Goal: Navigation & Orientation: Understand site structure

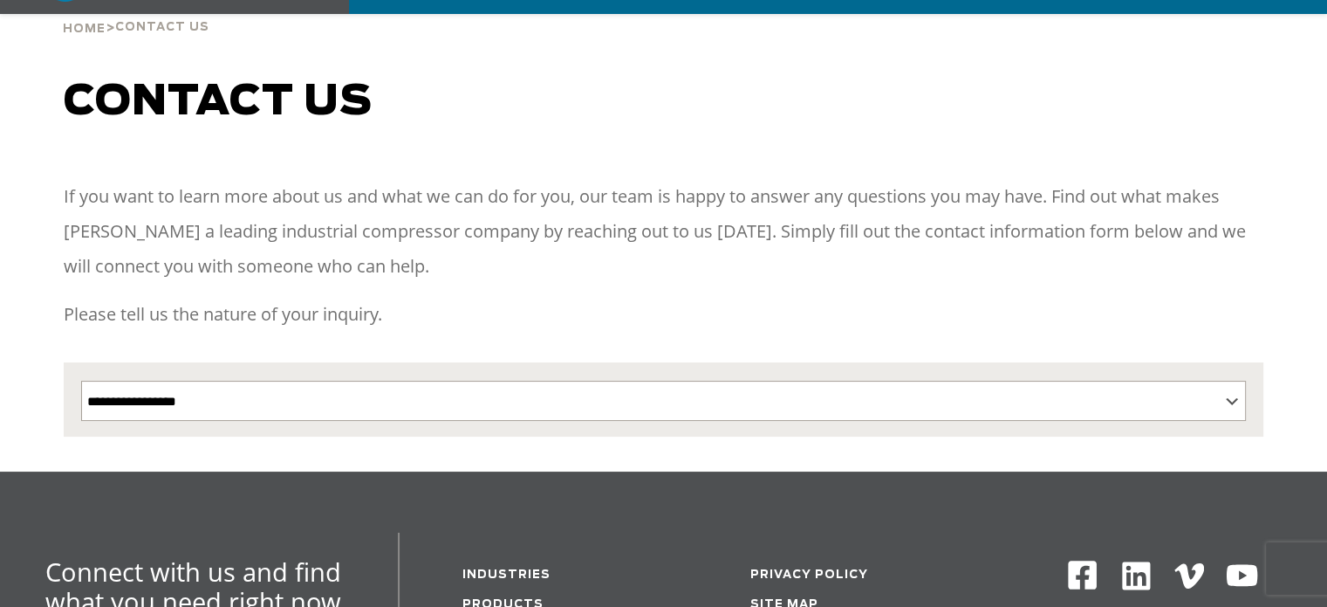
scroll to position [436, 0]
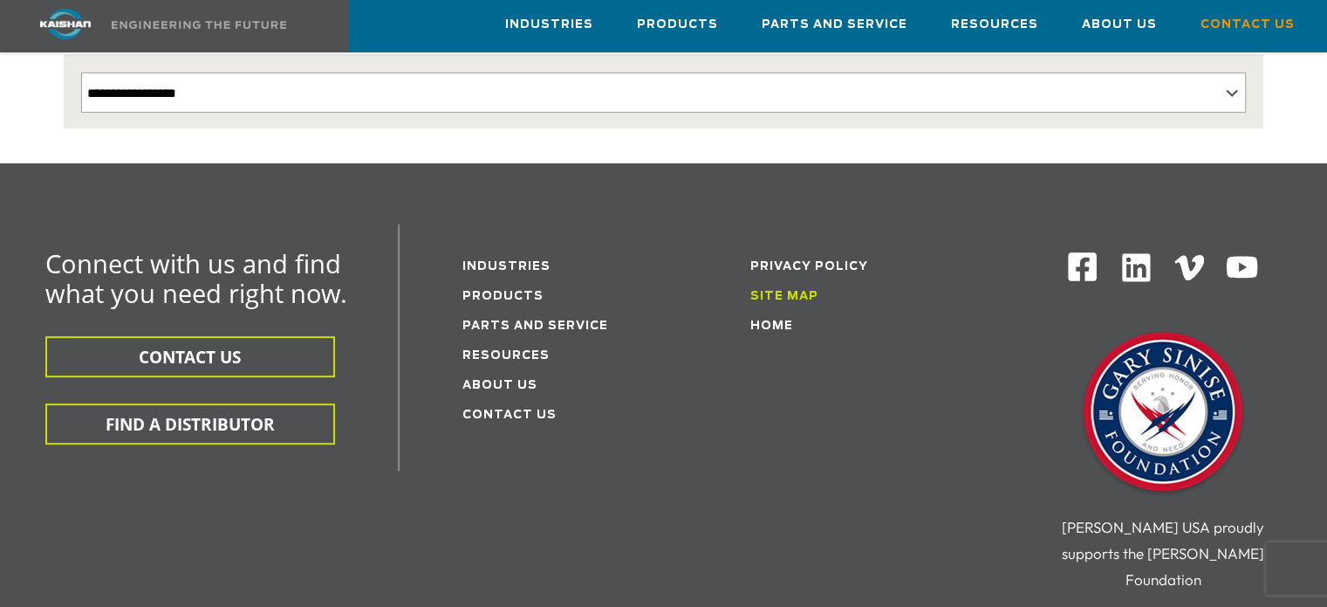
click at [805, 291] on link "Site Map" at bounding box center [784, 296] width 68 height 11
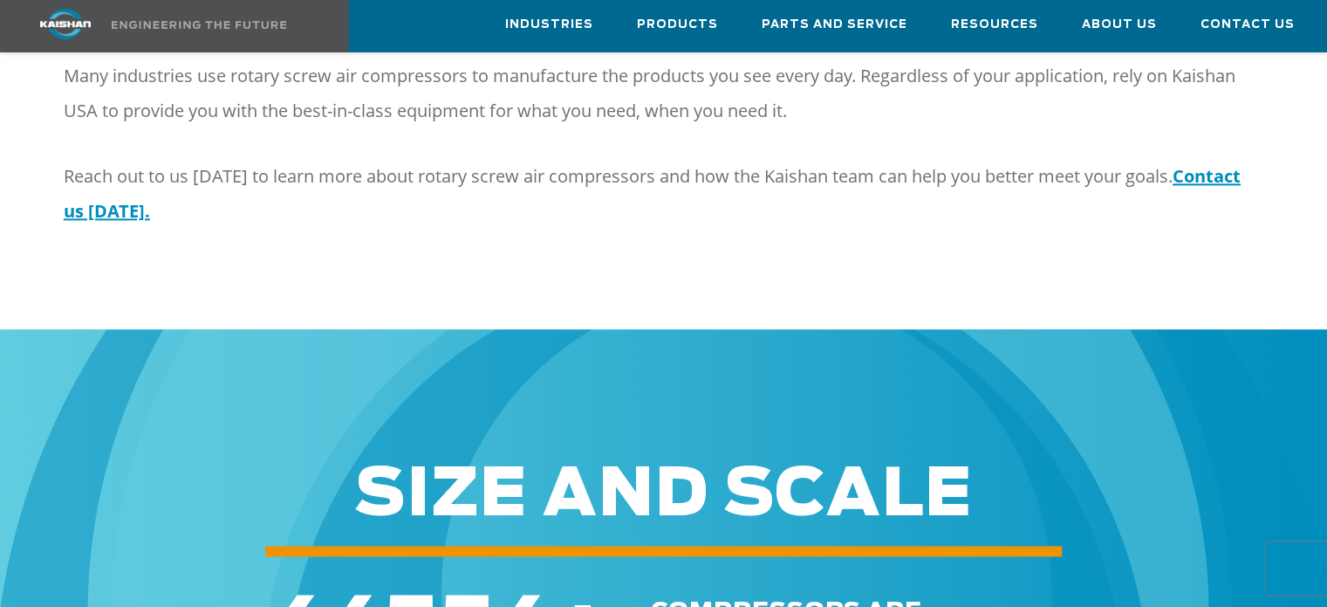
scroll to position [2094, 0]
